Goal: Information Seeking & Learning: Learn about a topic

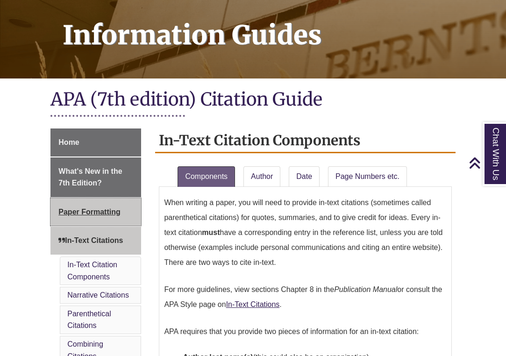
scroll to position [175, 0]
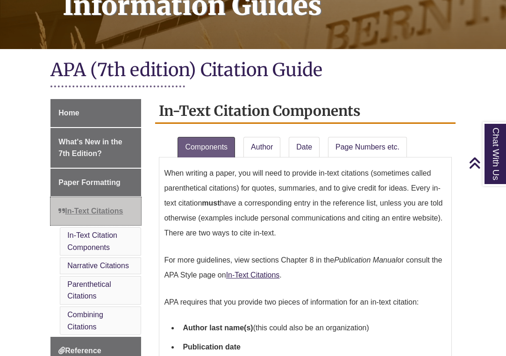
click at [85, 207] on span "In-Text Citations" at bounding box center [90, 211] width 64 height 8
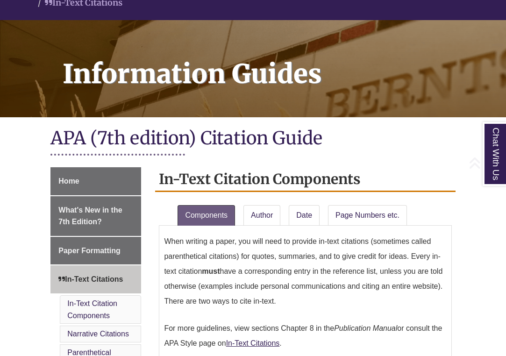
scroll to position [108, 0]
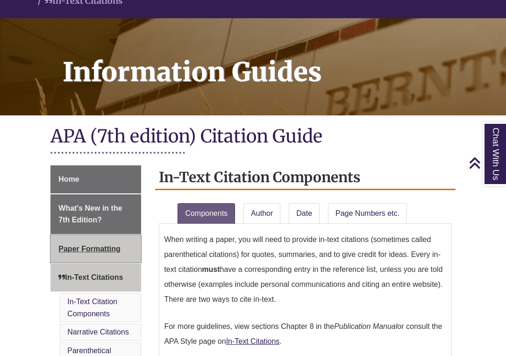
click at [88, 245] on span "Paper Formatting" at bounding box center [89, 249] width 62 height 8
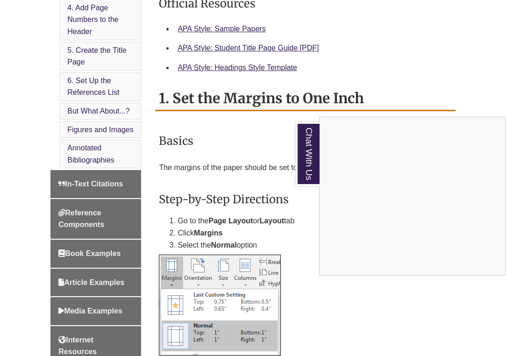
scroll to position [520, 0]
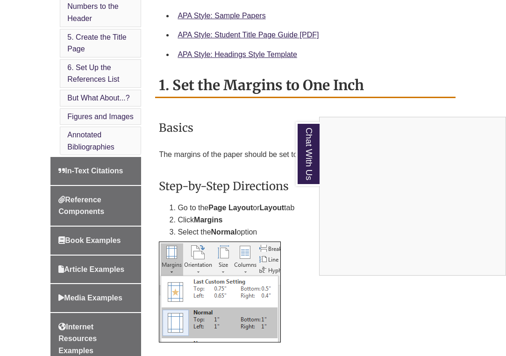
click at [306, 159] on link "Chat With Us" at bounding box center [307, 154] width 24 height 64
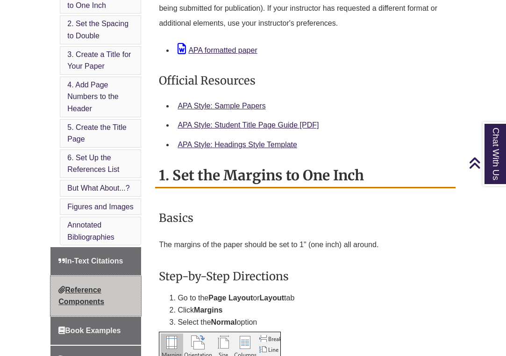
scroll to position [431, 0]
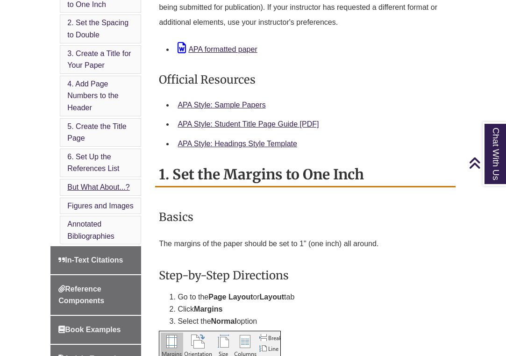
click at [83, 183] on link "But What About...?" at bounding box center [98, 187] width 62 height 8
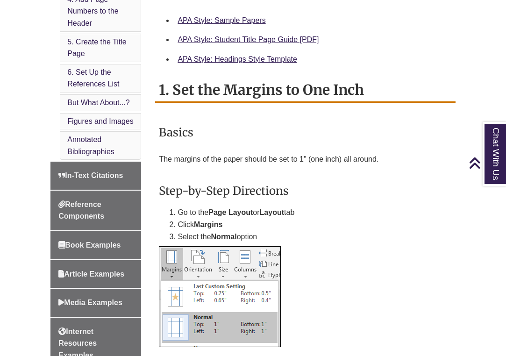
scroll to position [518, 0]
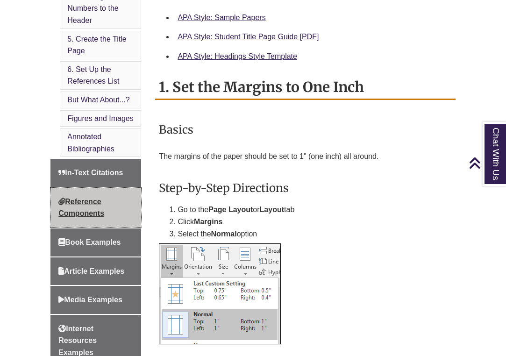
click at [77, 197] on span "Reference Components" at bounding box center [81, 207] width 46 height 20
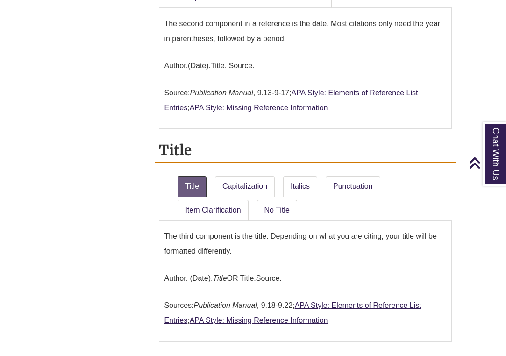
scroll to position [789, 0]
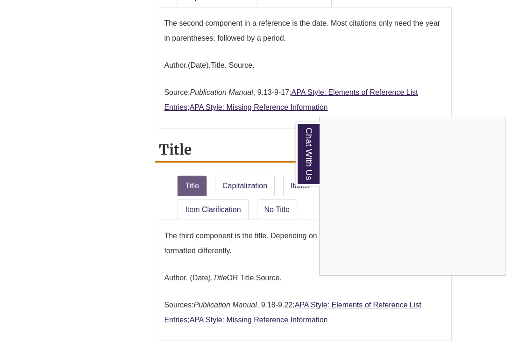
click at [305, 159] on link "Chat With Us" at bounding box center [307, 154] width 24 height 64
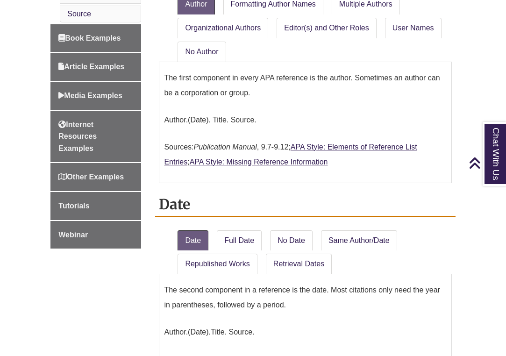
scroll to position [508, 0]
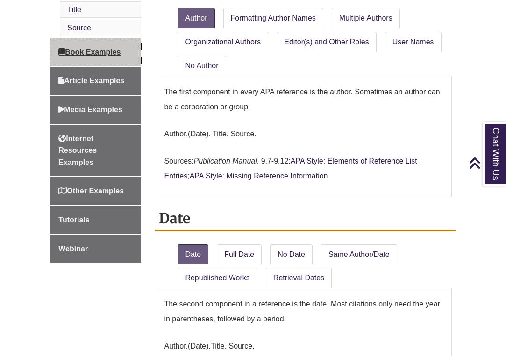
click at [98, 48] on span "Book Examples" at bounding box center [89, 52] width 62 height 8
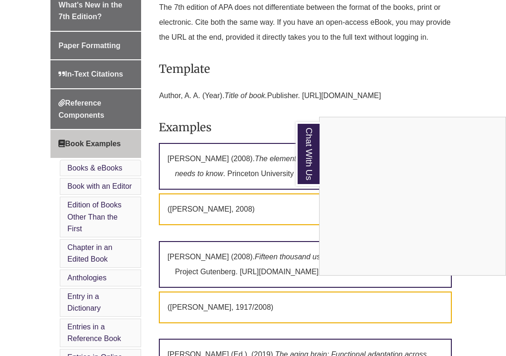
scroll to position [311, 0]
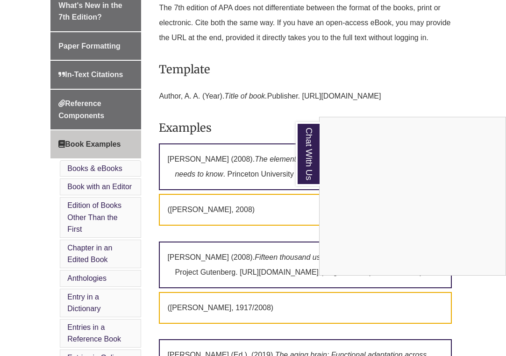
click at [297, 162] on link "Chat With Us" at bounding box center [307, 154] width 24 height 64
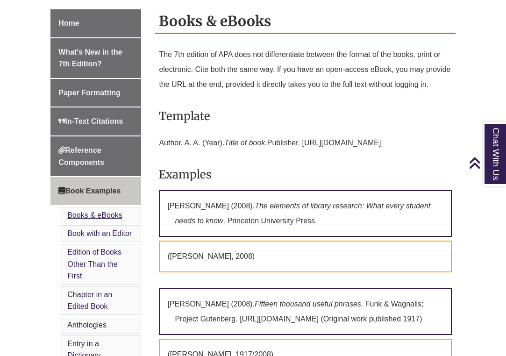
scroll to position [264, 0]
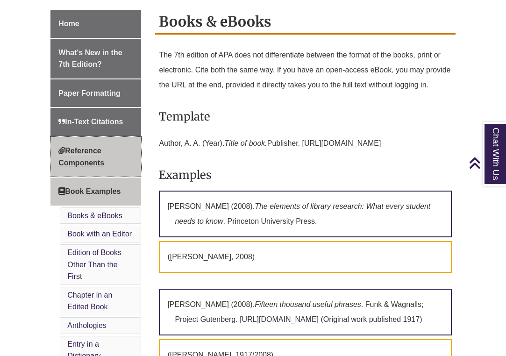
click at [105, 138] on link "Reference Components" at bounding box center [95, 157] width 91 height 40
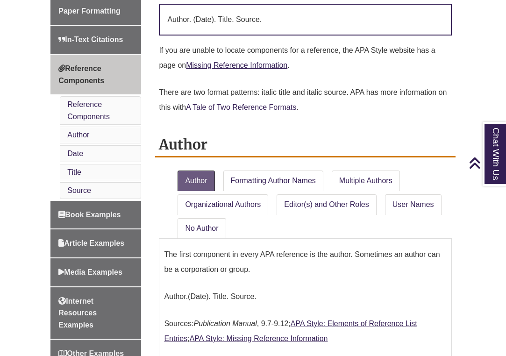
scroll to position [349, 0]
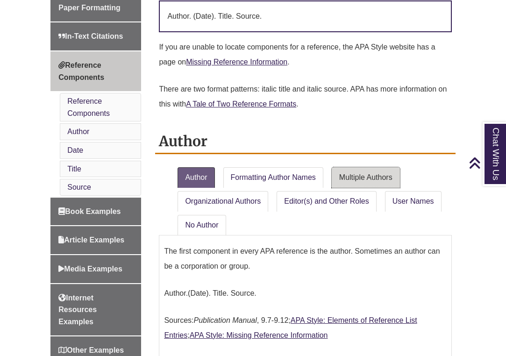
click at [369, 175] on link "Multiple Authors" at bounding box center [365, 177] width 68 height 21
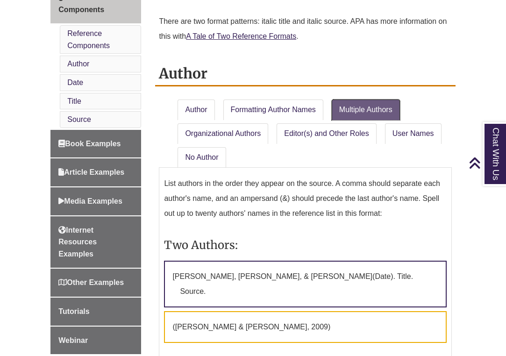
scroll to position [444, 0]
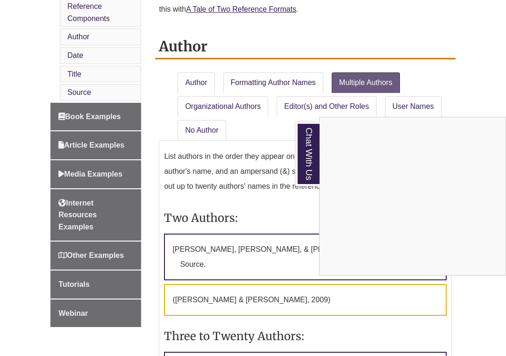
click at [304, 165] on link "Chat With Us" at bounding box center [307, 154] width 24 height 64
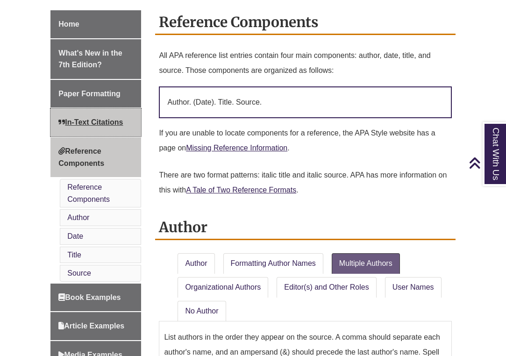
scroll to position [263, 0]
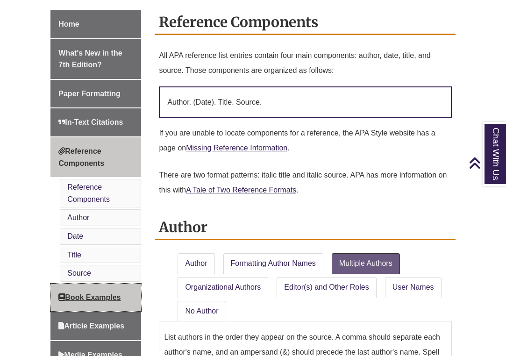
click at [83, 293] on span "Book Examples" at bounding box center [89, 297] width 62 height 8
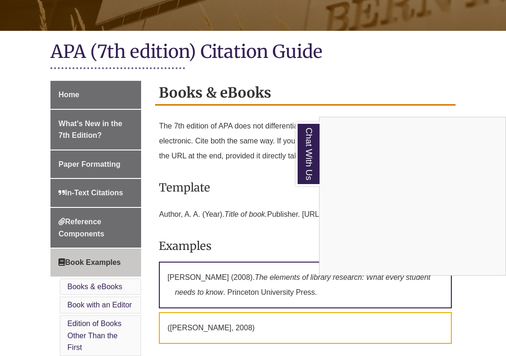
scroll to position [190, 0]
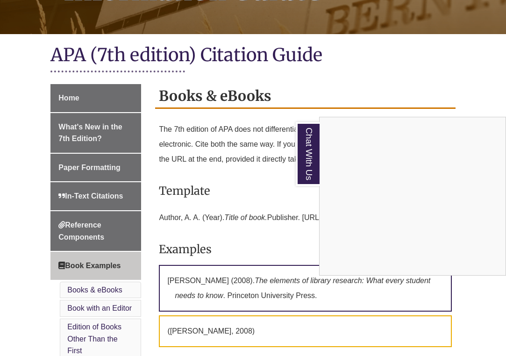
click at [93, 150] on div "Chat With Us" at bounding box center [253, 178] width 506 height 356
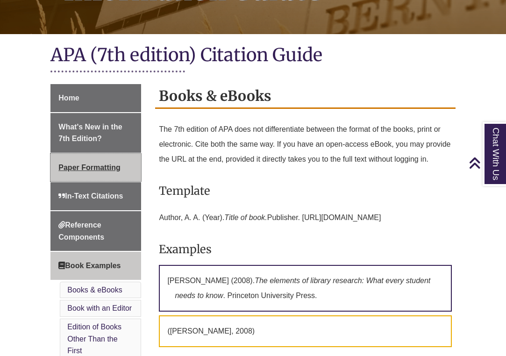
click at [109, 163] on span "Paper Formatting" at bounding box center [89, 167] width 62 height 8
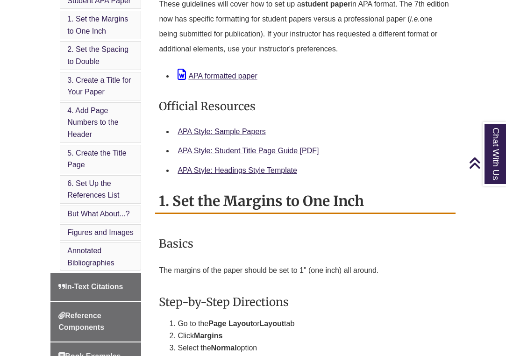
scroll to position [400, 0]
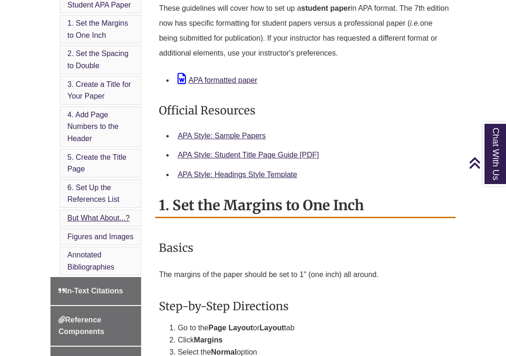
click at [104, 214] on link "But What About...?" at bounding box center [98, 218] width 62 height 8
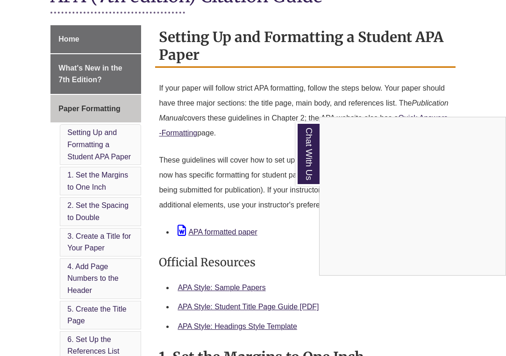
scroll to position [253, 0]
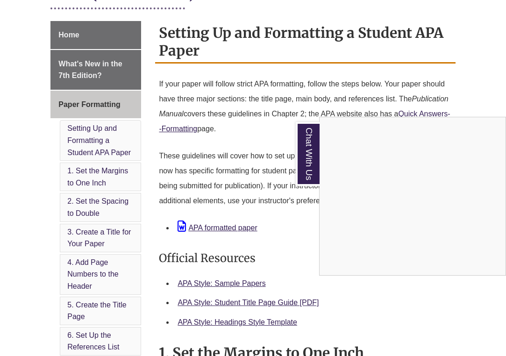
click at [92, 122] on div "Chat With Us" at bounding box center [253, 178] width 506 height 356
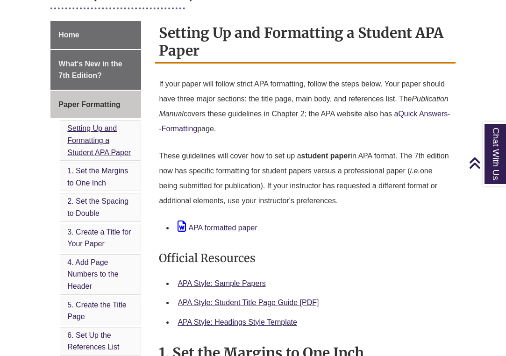
click at [93, 136] on link "Setting Up and Formatting a Student APA Paper" at bounding box center [98, 140] width 63 height 32
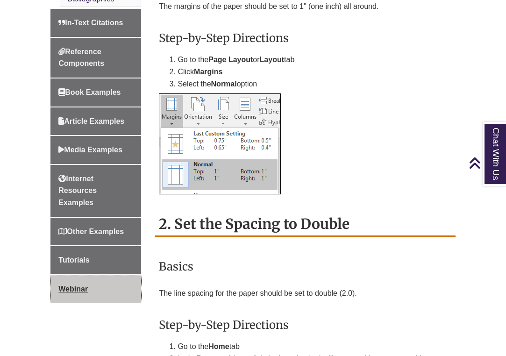
scroll to position [669, 0]
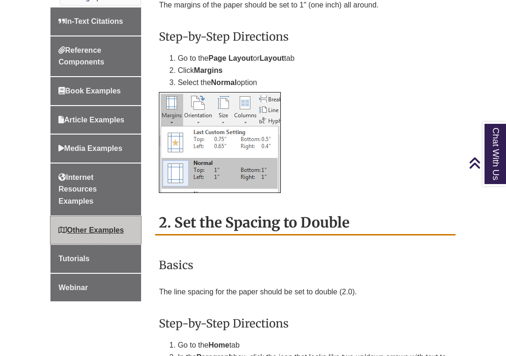
click at [101, 216] on link "Other Examples" at bounding box center [95, 230] width 91 height 28
